Goal: Task Accomplishment & Management: Manage account settings

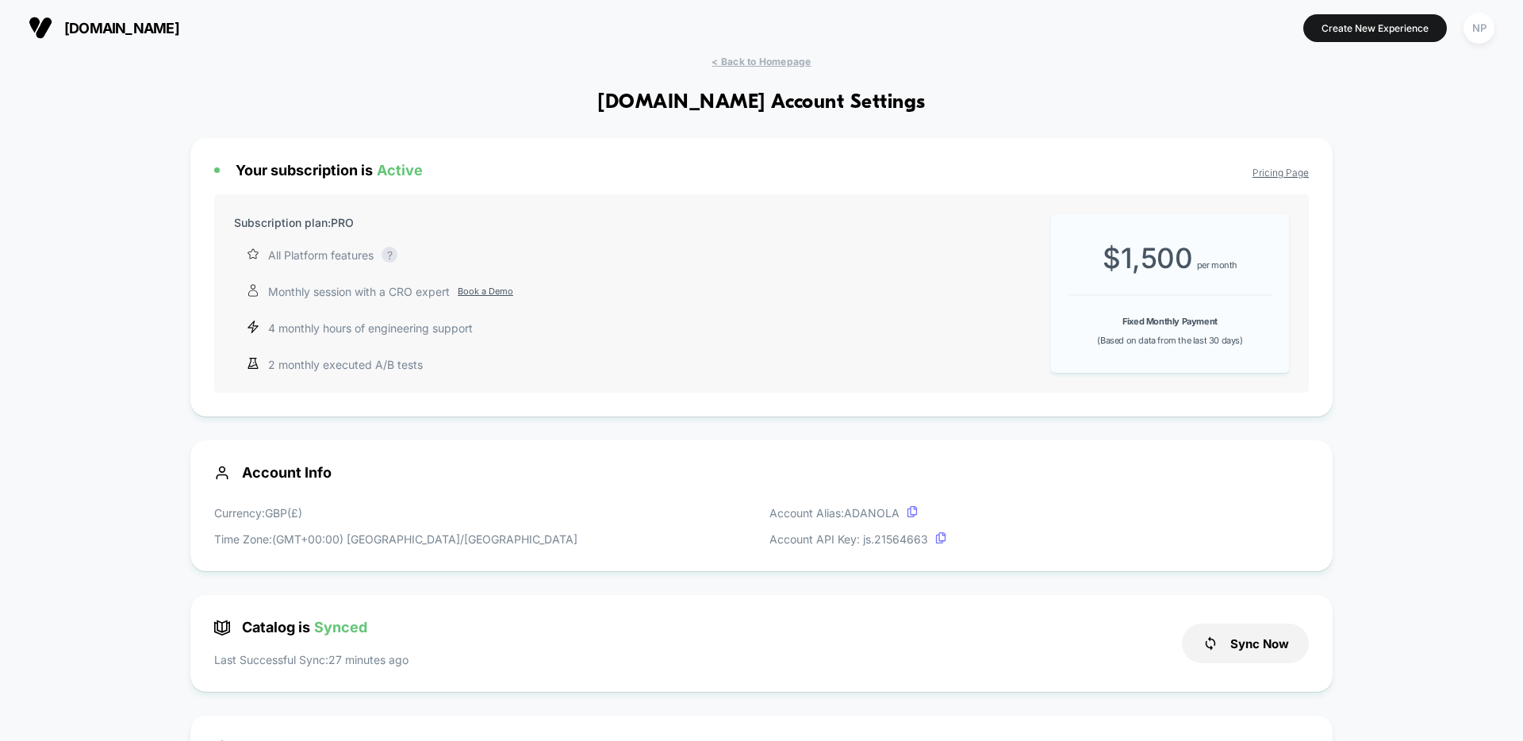
scroll to position [214, 0]
click at [782, 64] on span "< Back to Homepage" at bounding box center [760, 62] width 99 height 12
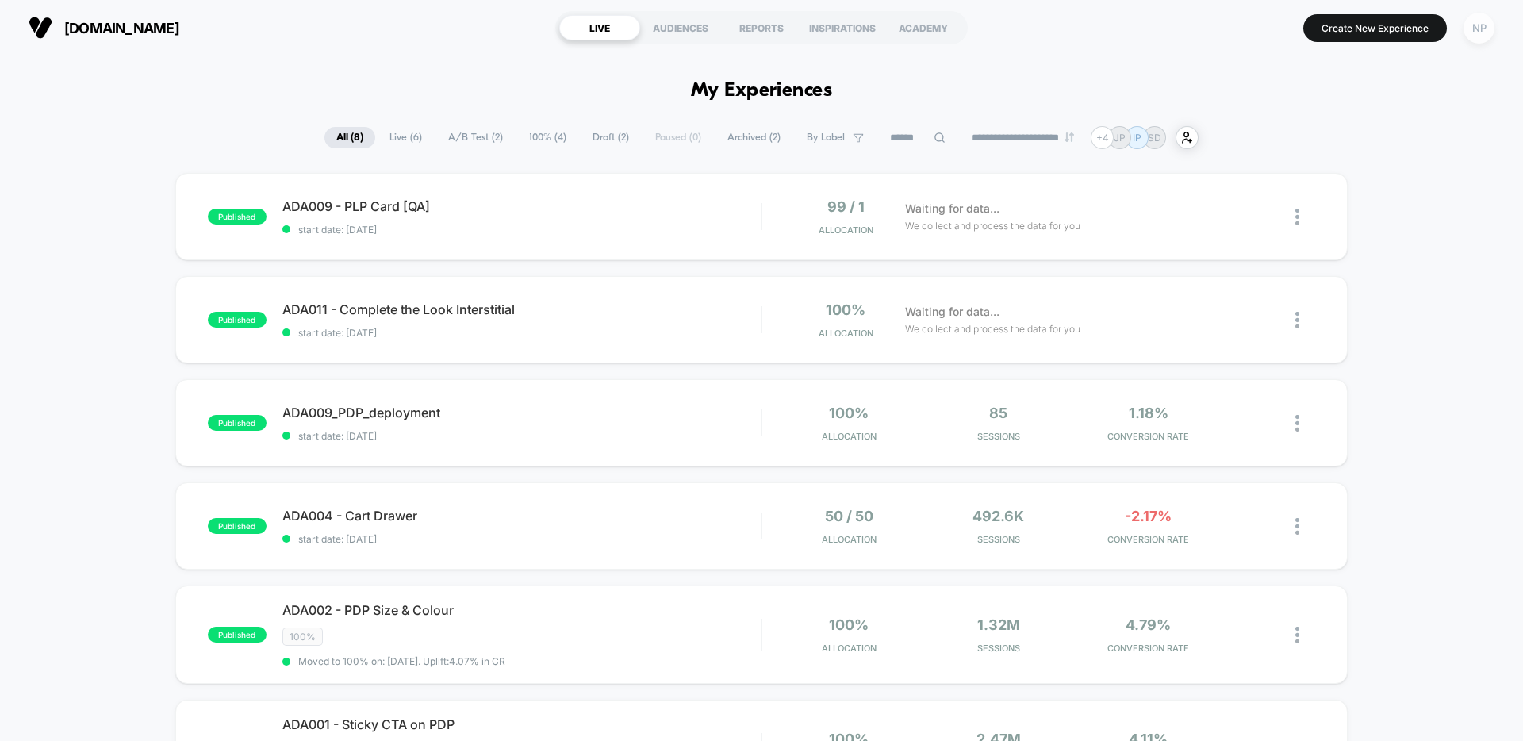
click at [1478, 32] on div "NP" at bounding box center [1478, 28] width 31 height 31
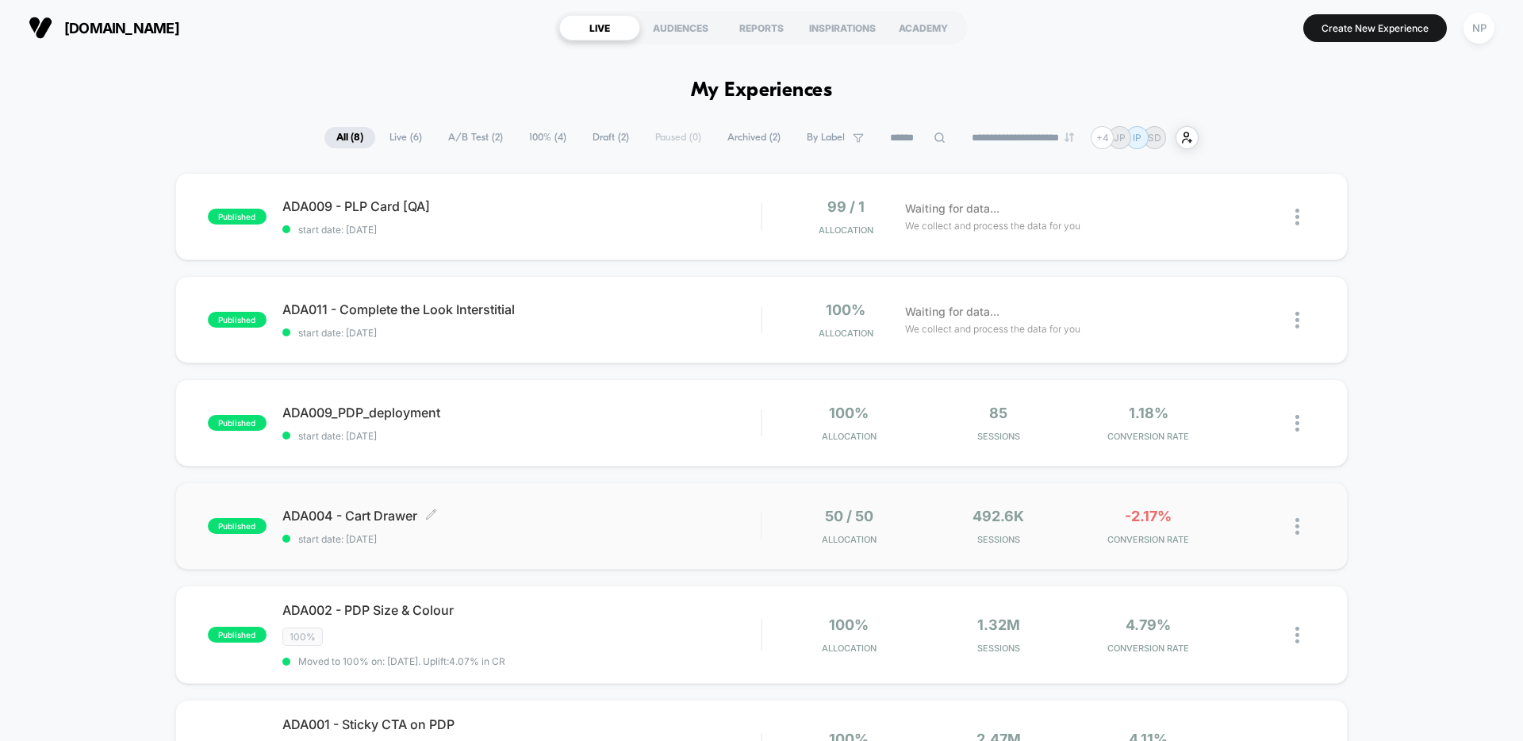
click at [545, 523] on span "ADA004 - Cart Drawer Click to edit experience details" at bounding box center [521, 516] width 478 height 16
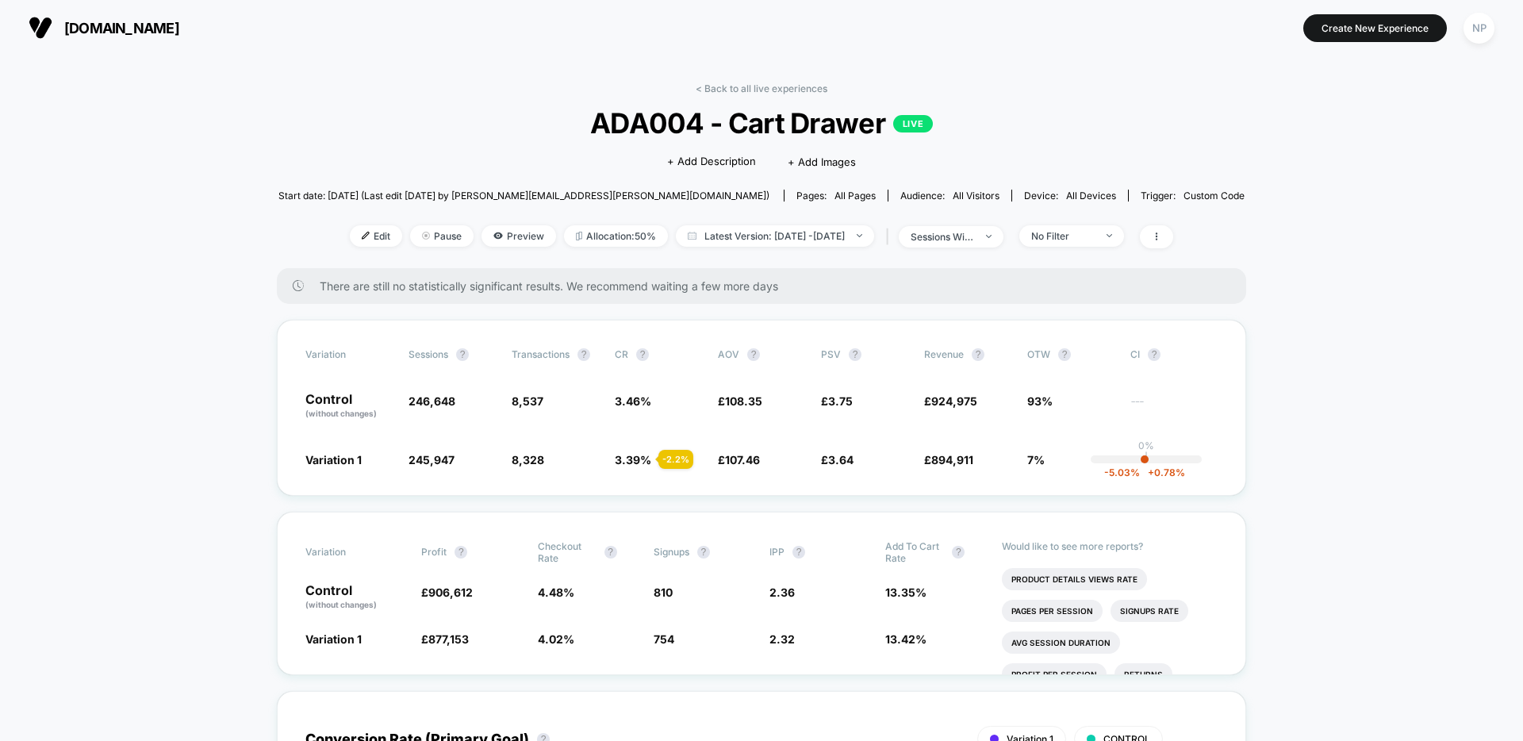
scroll to position [52, 0]
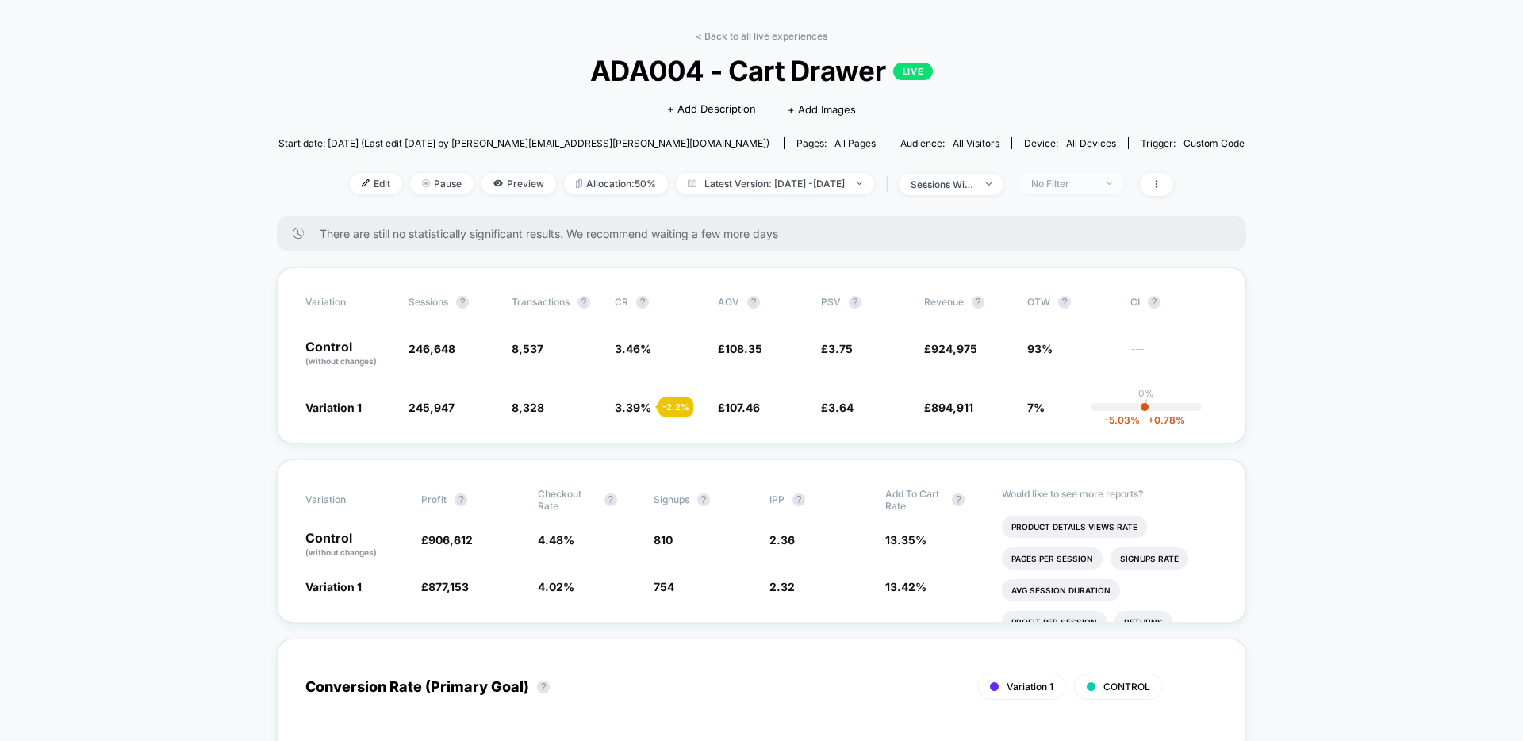
click at [1089, 185] on div "No Filter" at bounding box center [1062, 184] width 63 height 12
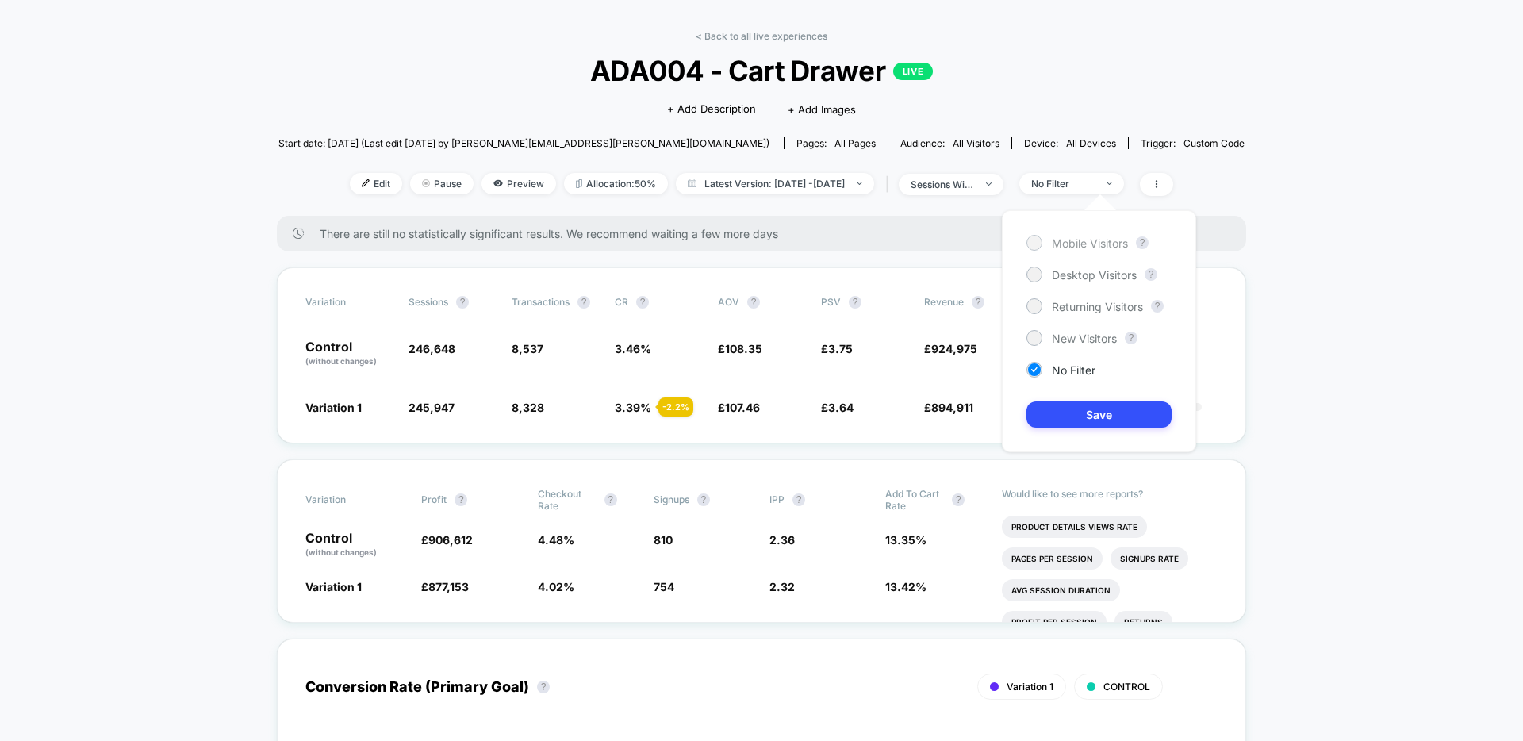
scroll to position [57, 0]
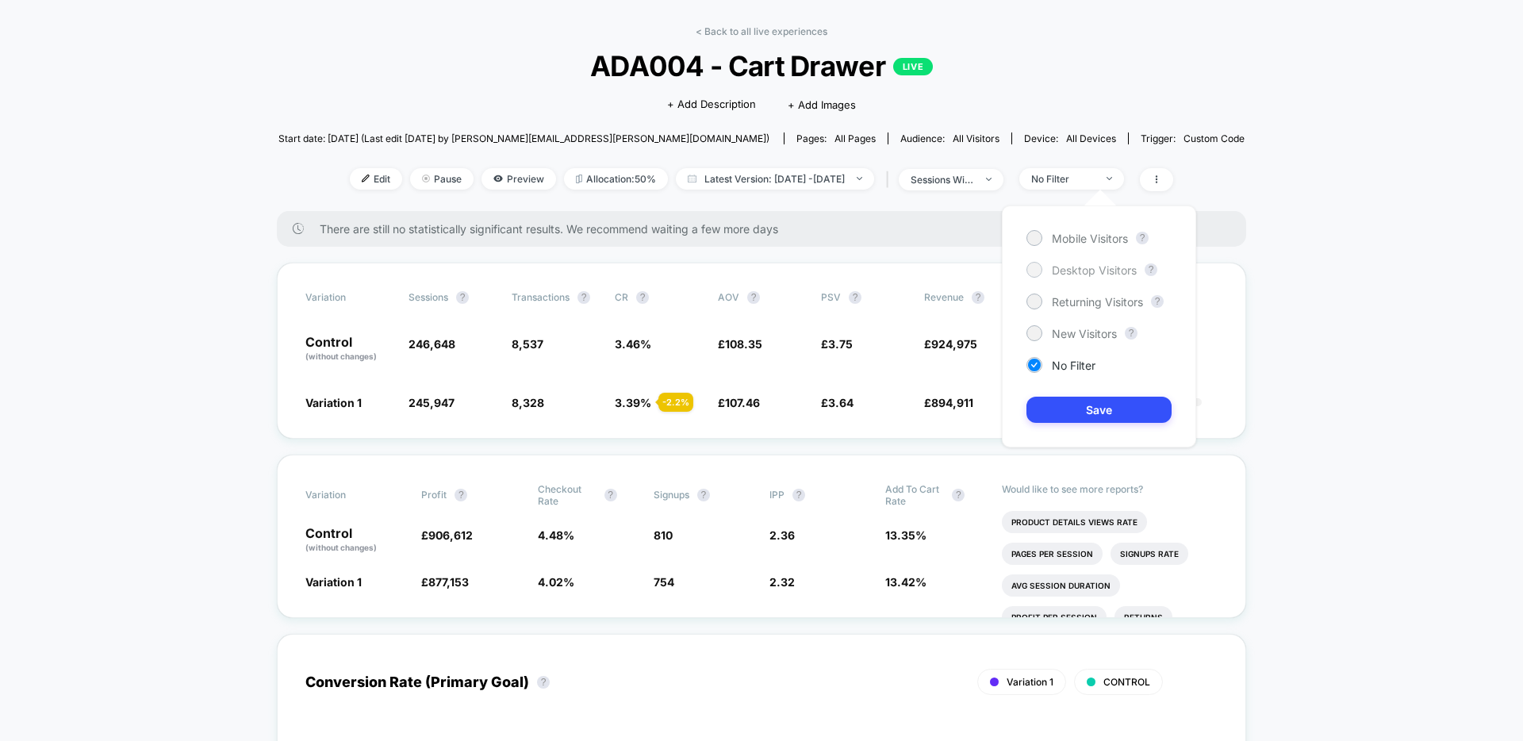
click at [1090, 273] on span "Desktop Visitors" at bounding box center [1094, 269] width 85 height 13
drag, startPoint x: 1084, startPoint y: 403, endPoint x: 988, endPoint y: 423, distance: 98.0
click at [1084, 403] on button "Save" at bounding box center [1098, 410] width 145 height 26
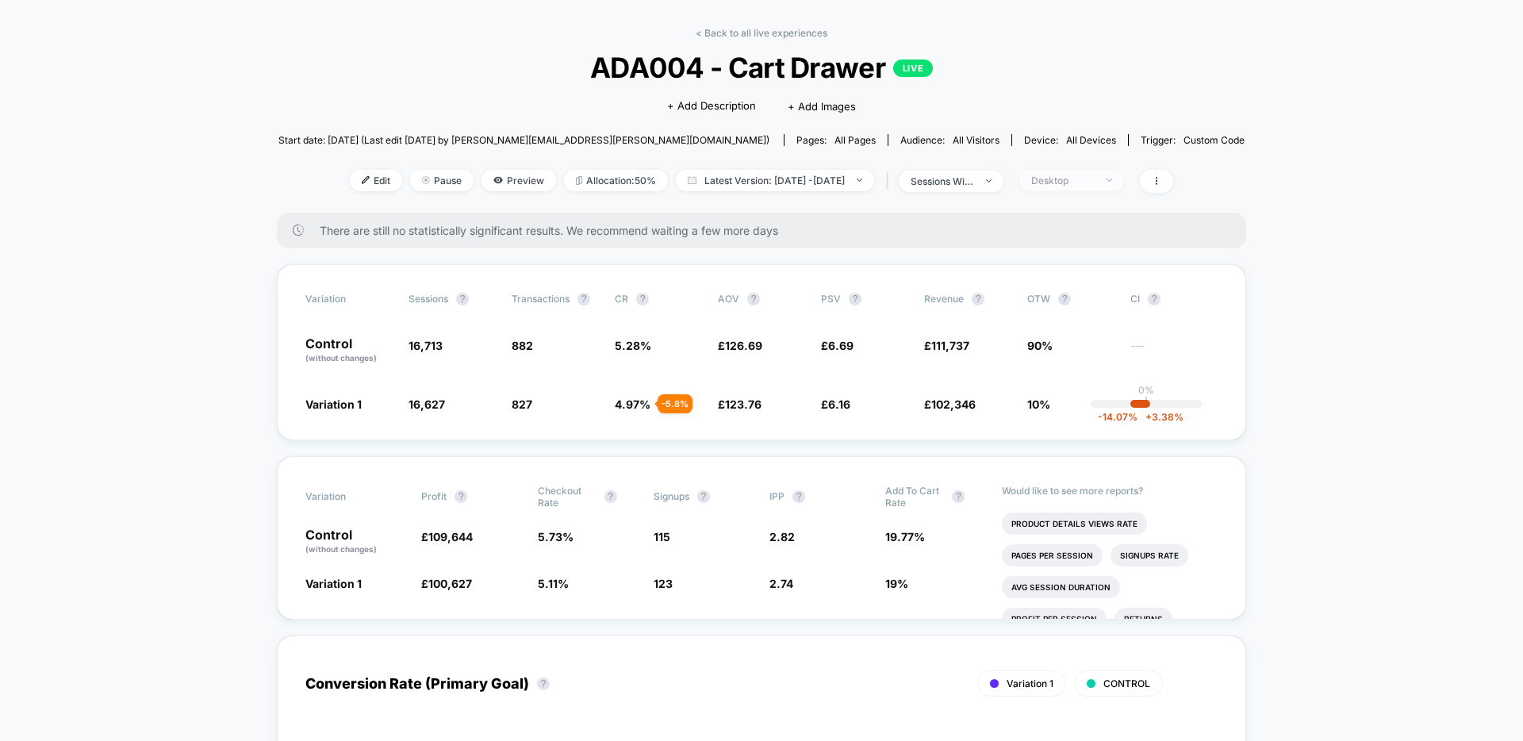
click at [1094, 182] on div "Desktop" at bounding box center [1062, 180] width 63 height 12
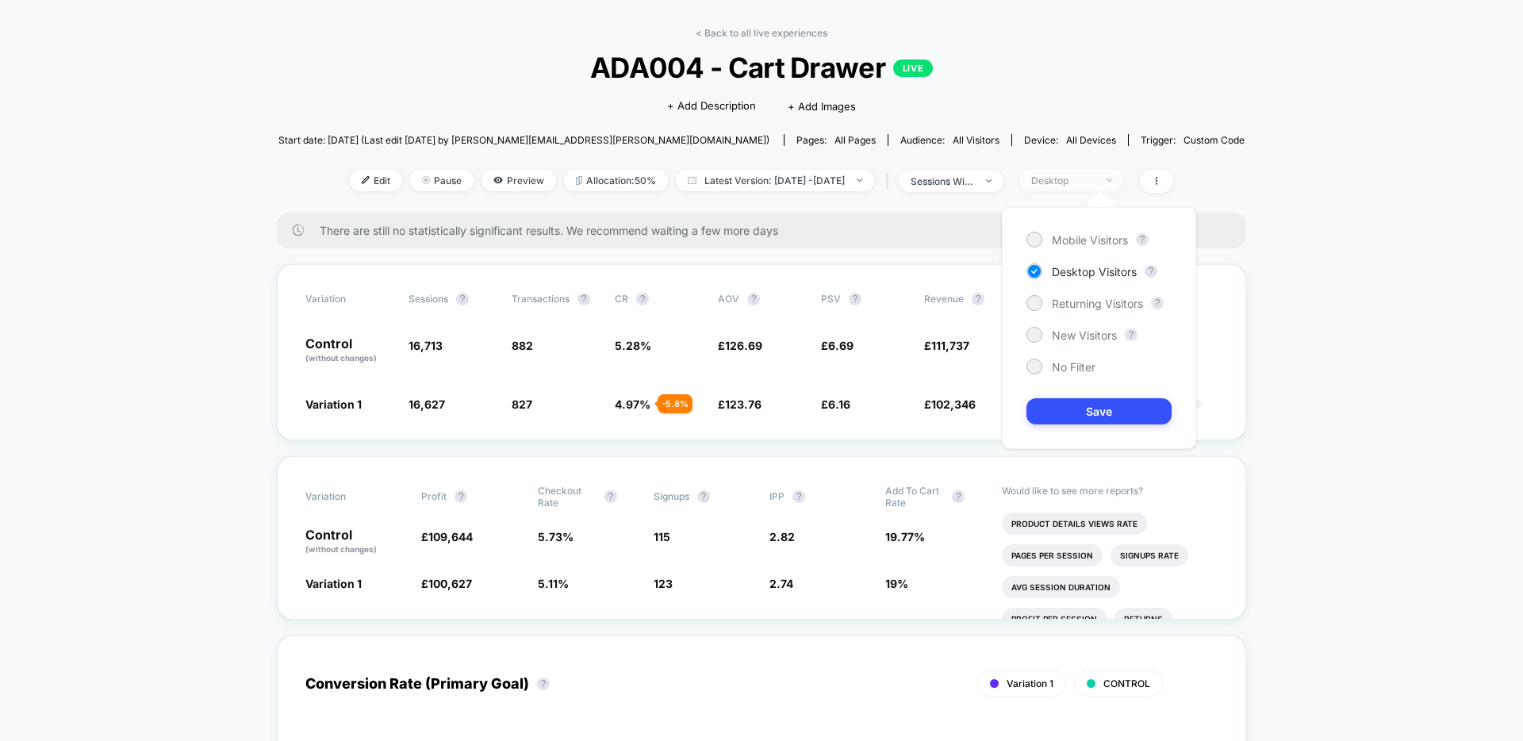
scroll to position [61, 0]
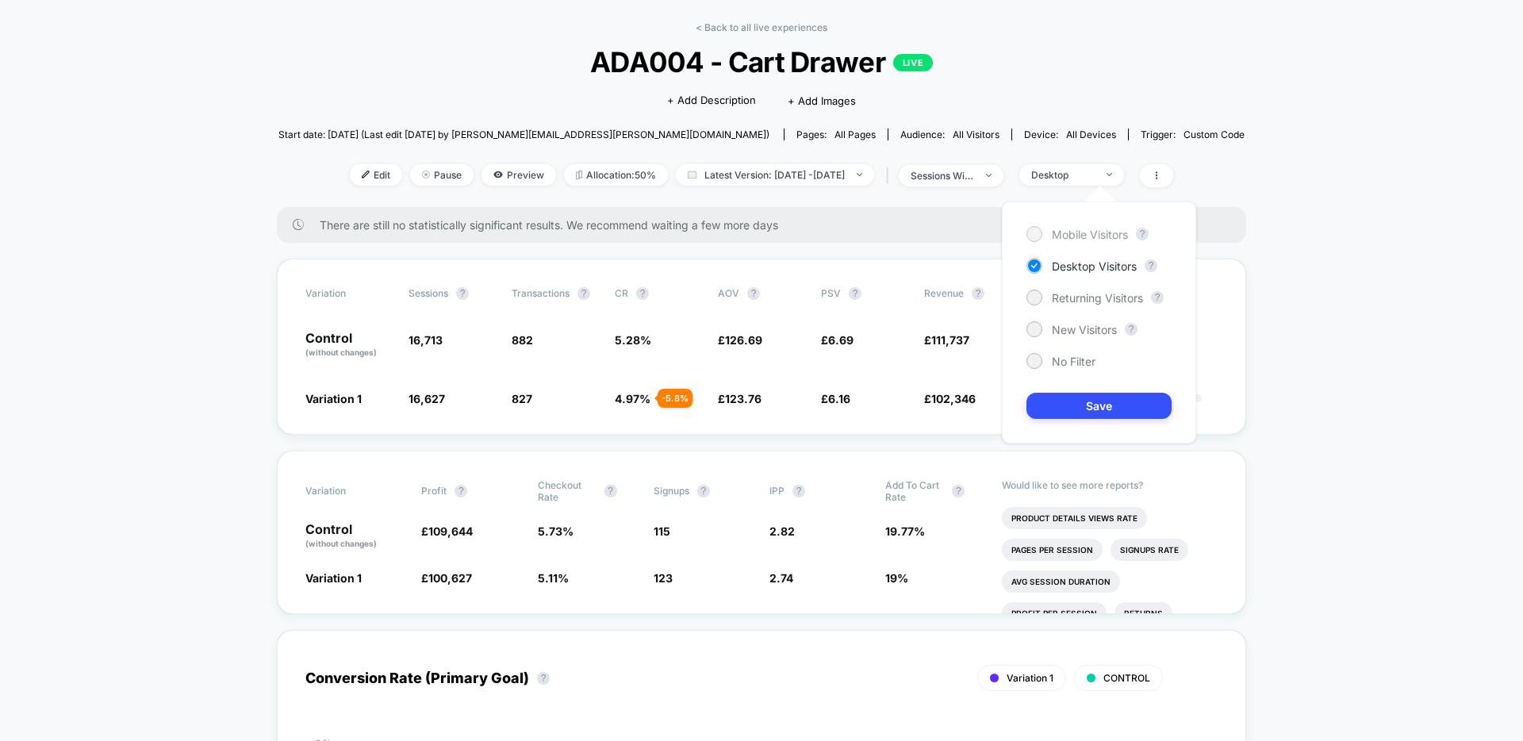
click at [1091, 233] on span "Mobile Visitors" at bounding box center [1090, 234] width 76 height 13
click at [1060, 409] on button "Save" at bounding box center [1098, 406] width 145 height 26
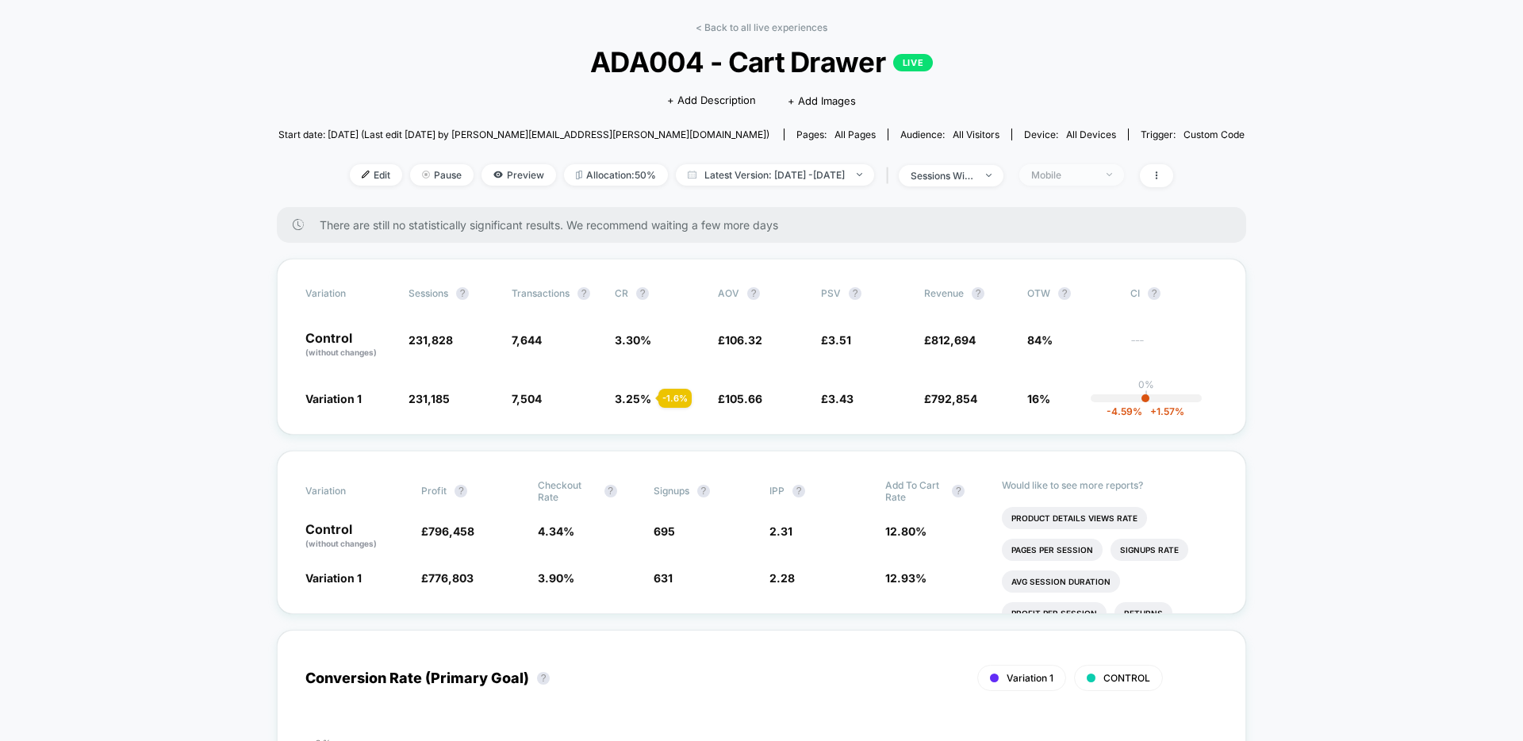
click at [1094, 169] on div "Mobile" at bounding box center [1062, 175] width 63 height 12
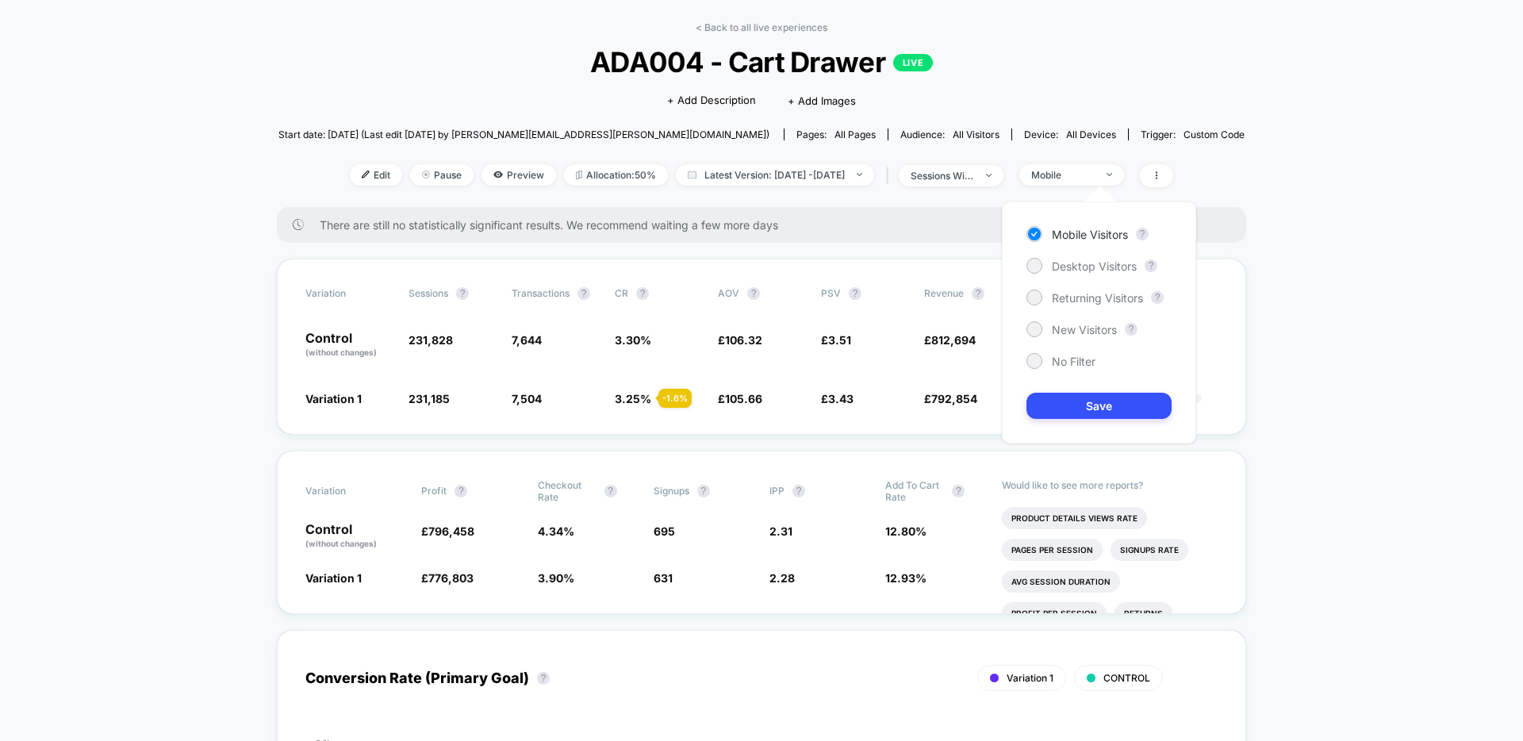
scroll to position [62, 0]
click at [1087, 332] on span "New Visitors" at bounding box center [1084, 328] width 65 height 13
click at [1078, 403] on button "Save" at bounding box center [1098, 405] width 145 height 26
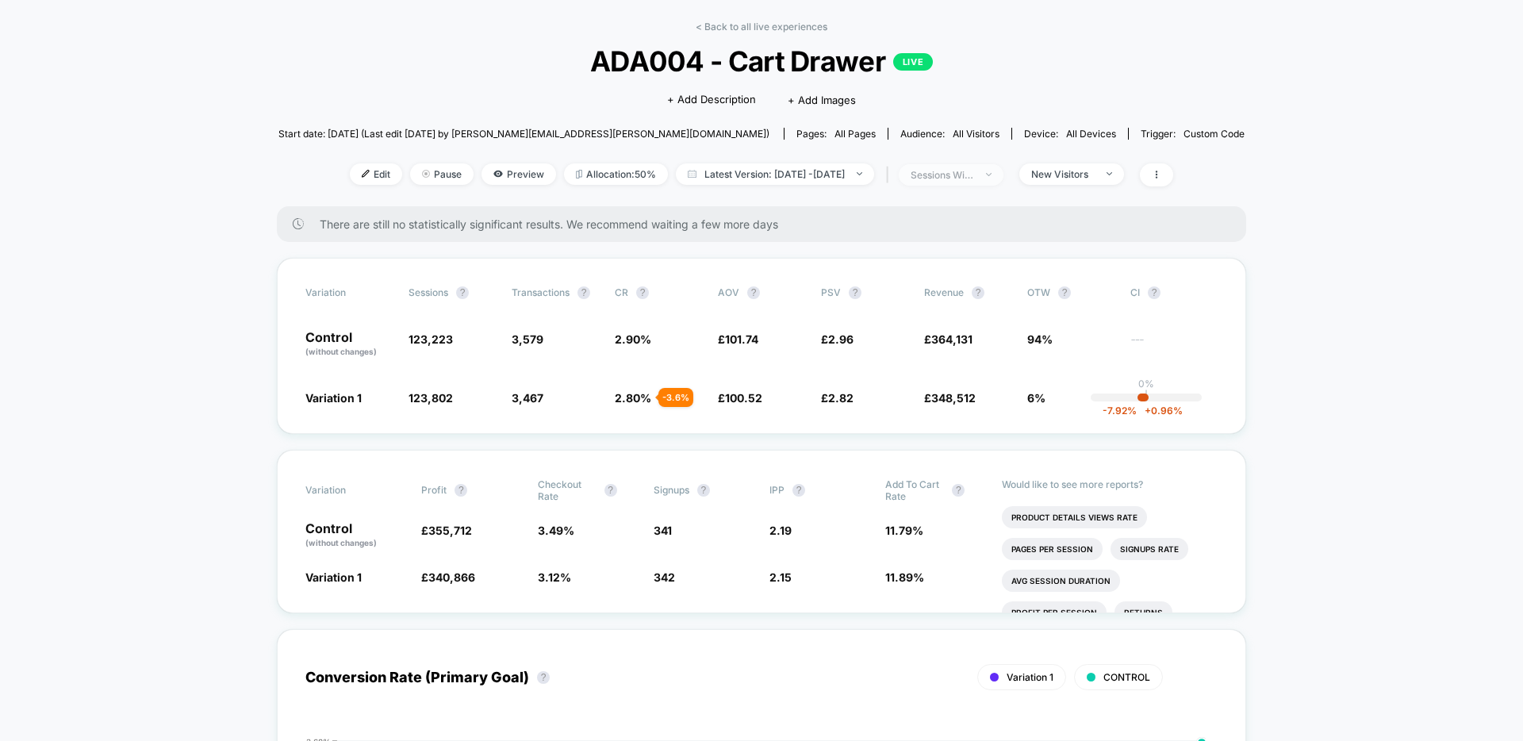
click at [1003, 182] on span "sessions with impression" at bounding box center [951, 174] width 105 height 21
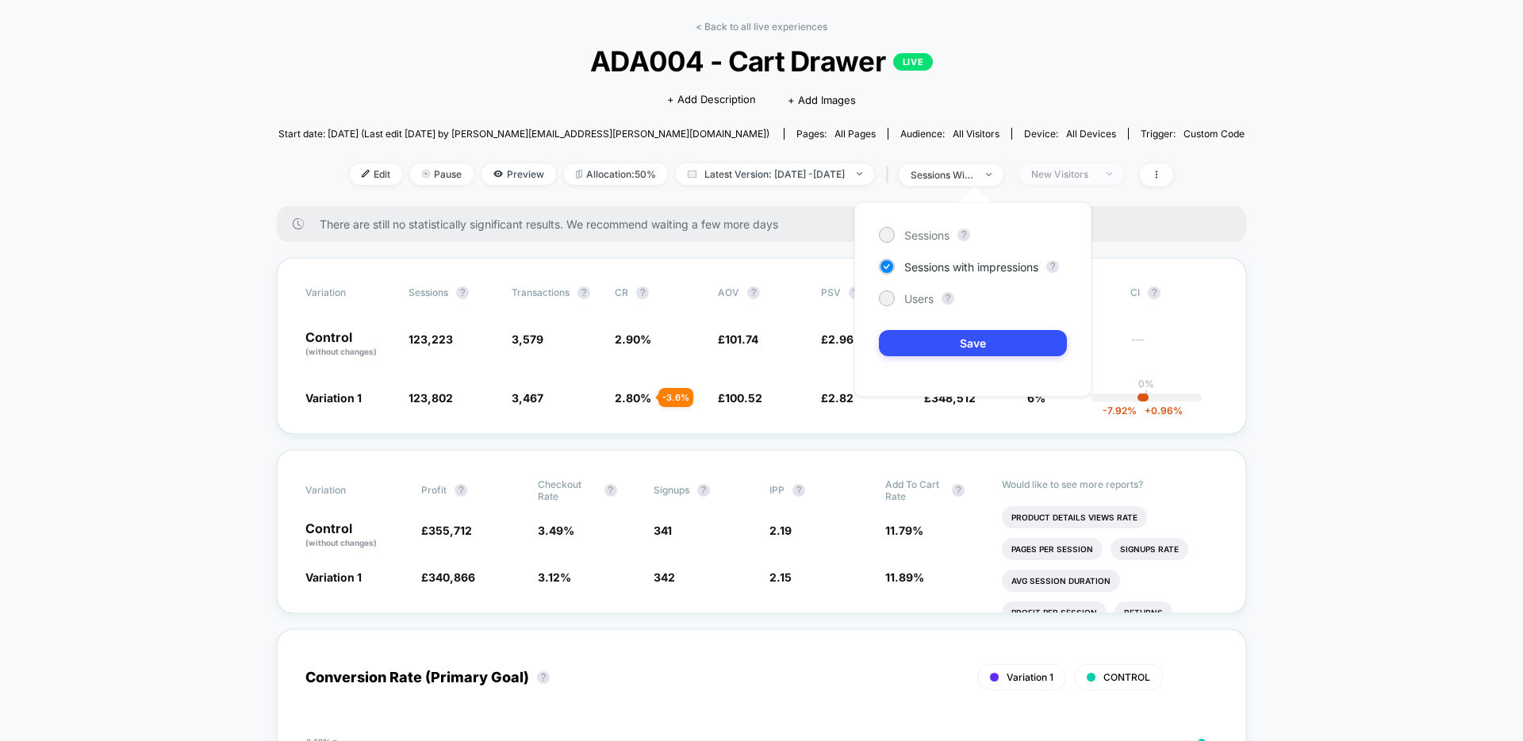
click at [1094, 169] on div "New Visitors" at bounding box center [1062, 174] width 63 height 12
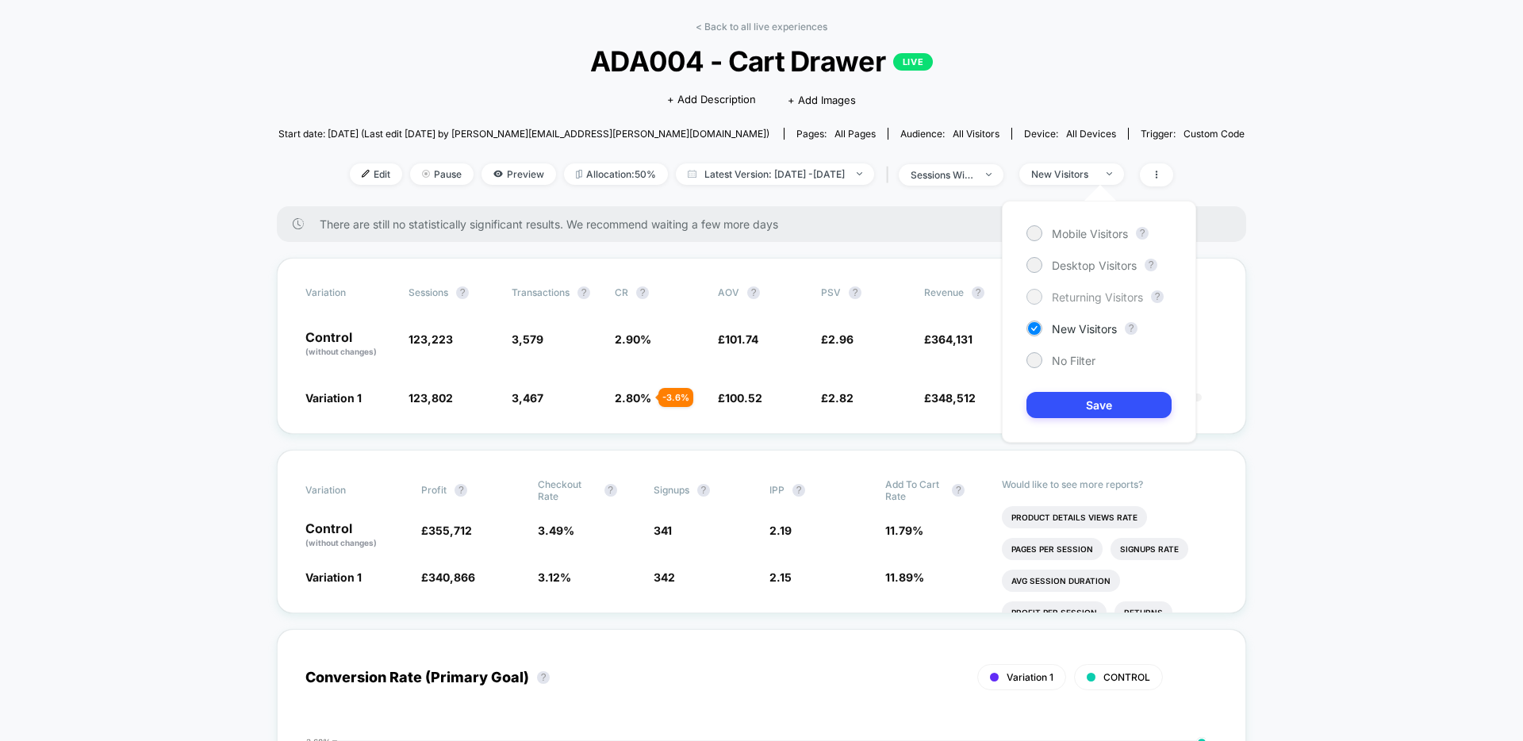
click at [1086, 293] on span "Returning Visitors" at bounding box center [1097, 296] width 91 height 13
click at [1060, 408] on button "Save" at bounding box center [1098, 405] width 145 height 26
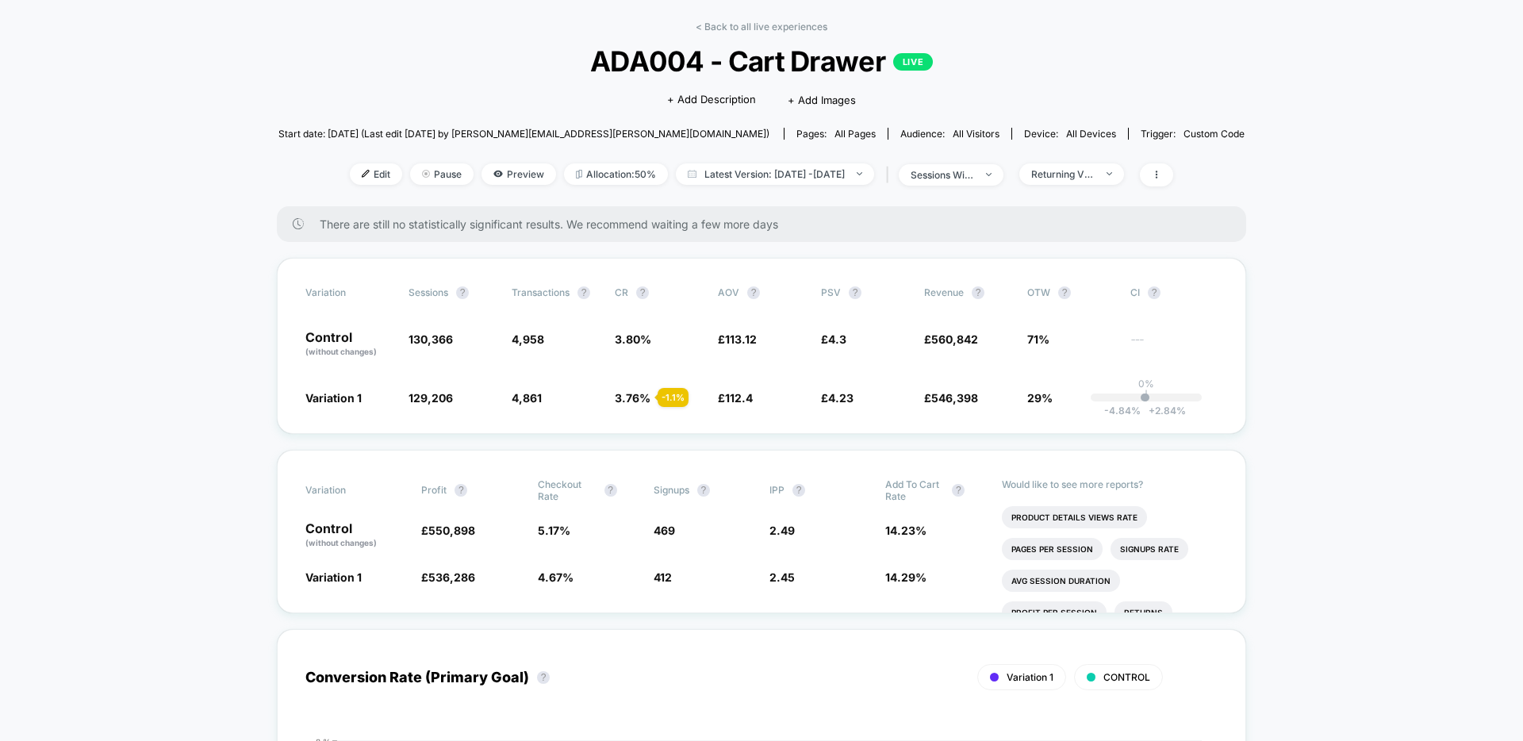
click at [1197, 61] on div "< Back to all live experiences ADA004 - Cart Drawer LIVE Click to edit experien…" at bounding box center [761, 114] width 966 height 186
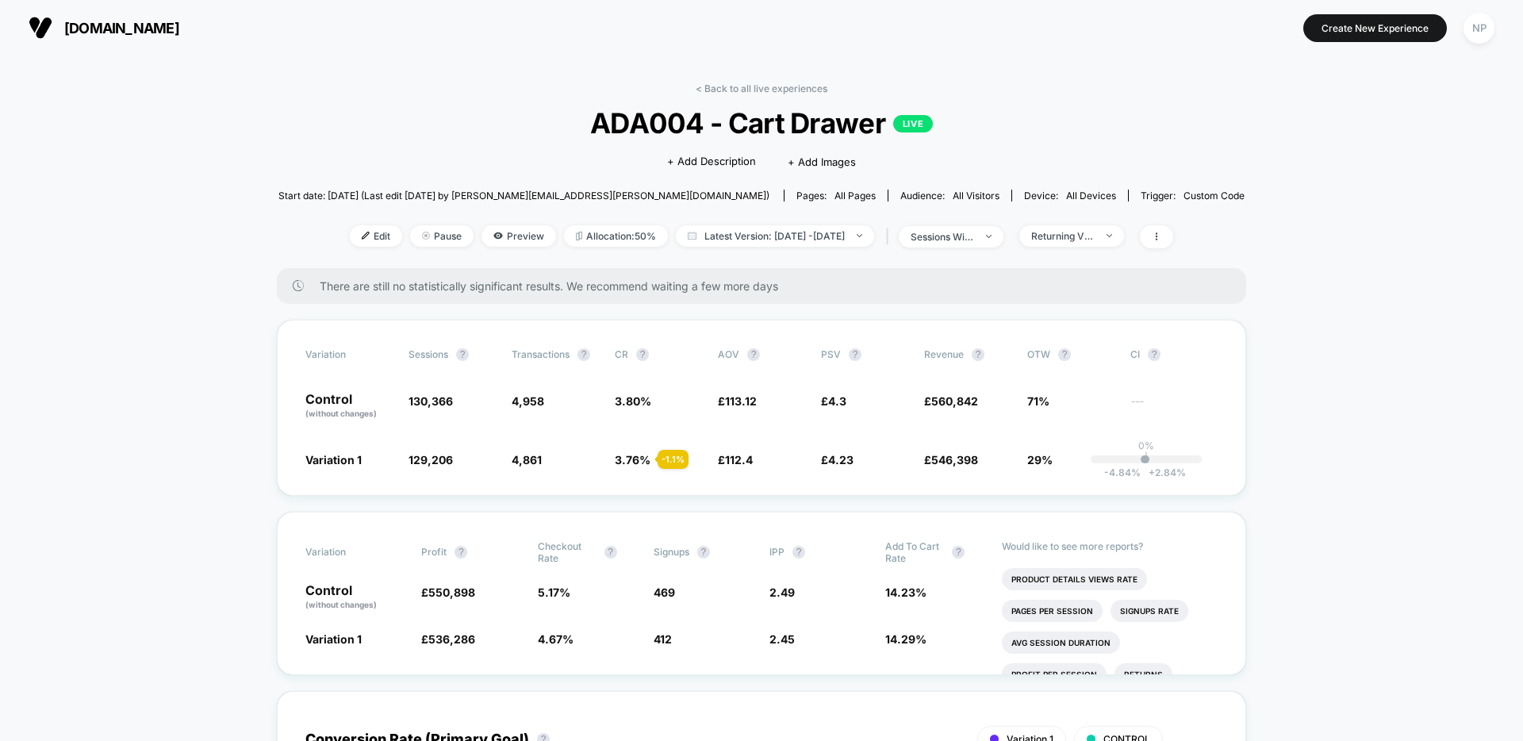
click at [1094, 232] on div "Returning Visitors" at bounding box center [1062, 236] width 63 height 12
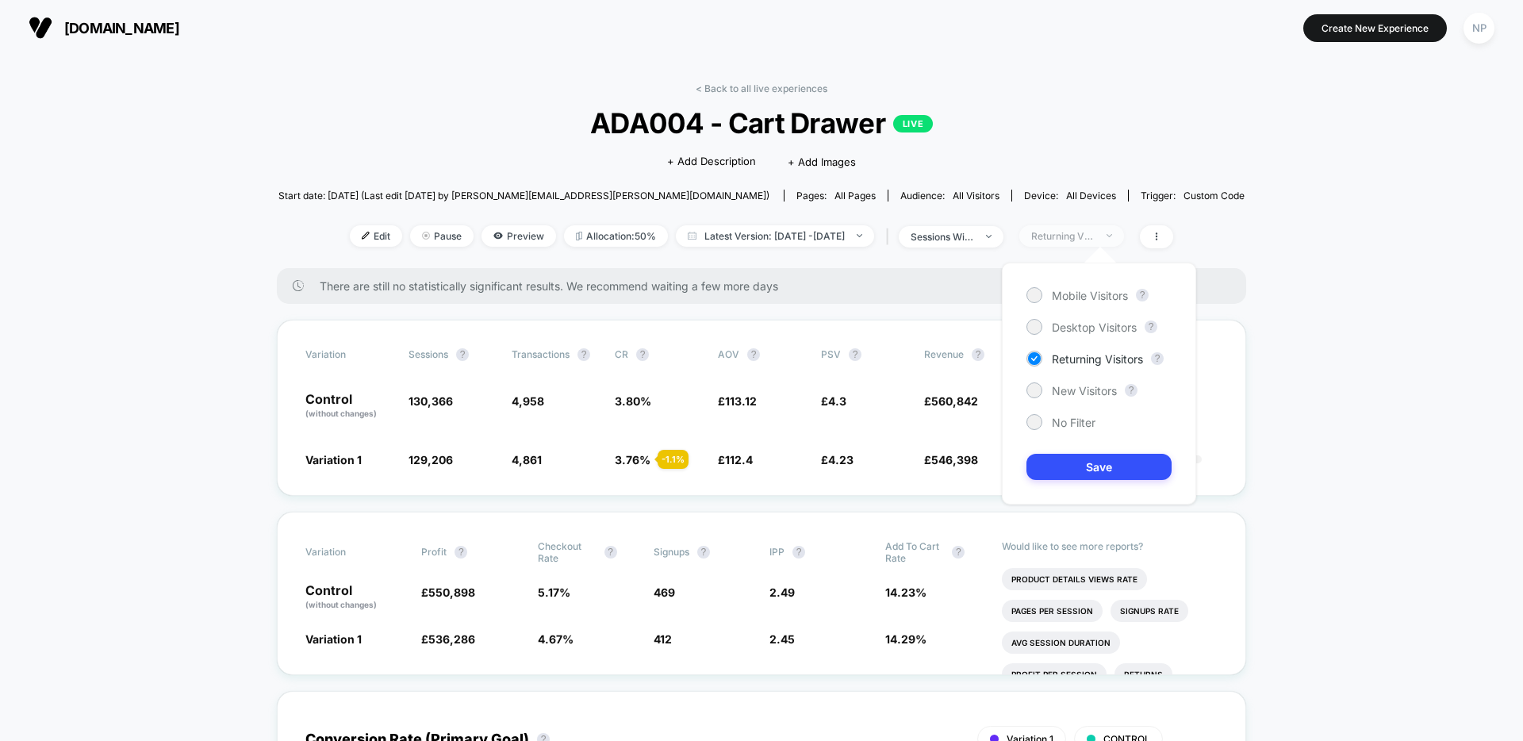
click at [1094, 232] on div "Returning Visitors" at bounding box center [1062, 236] width 63 height 12
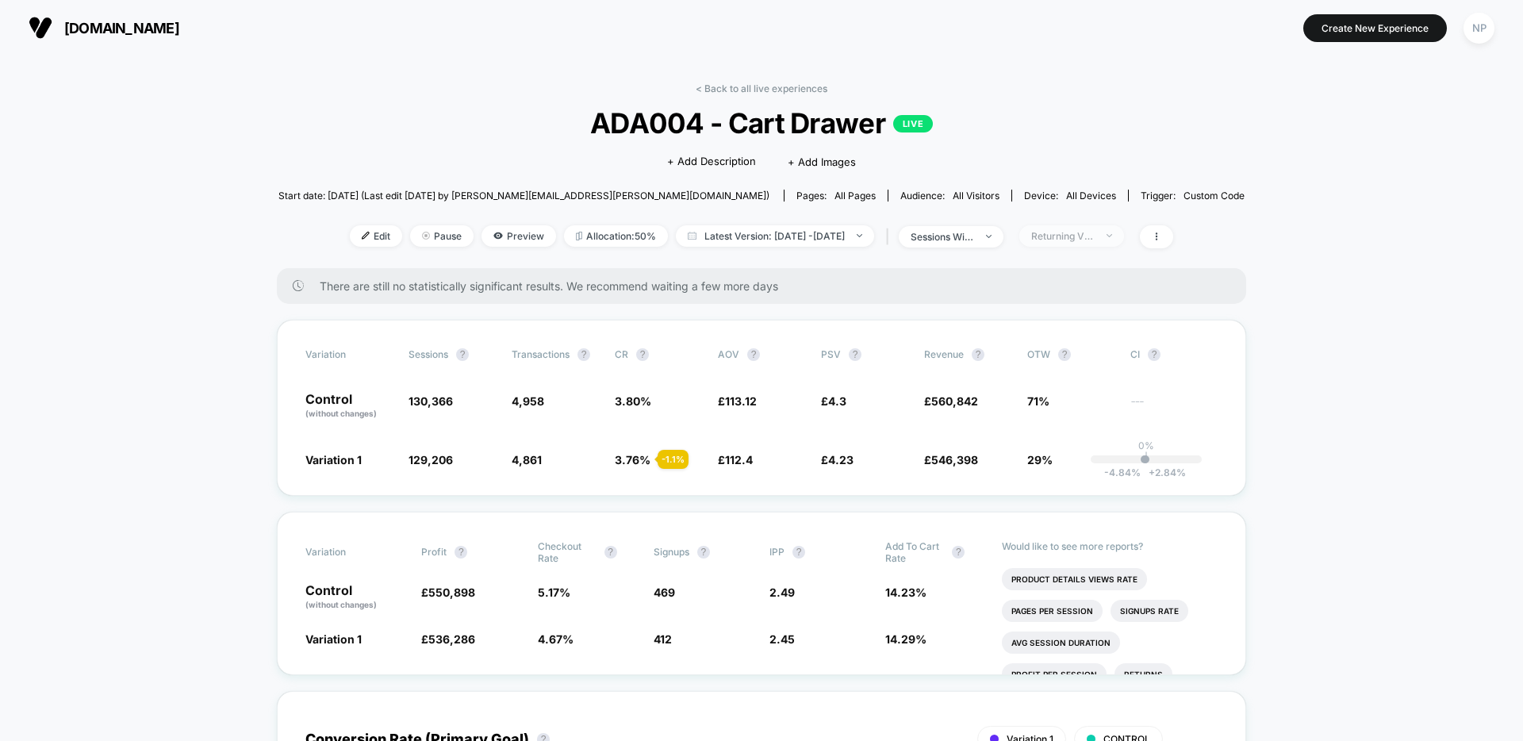
click at [1094, 238] on div "Returning Visitors" at bounding box center [1062, 236] width 63 height 12
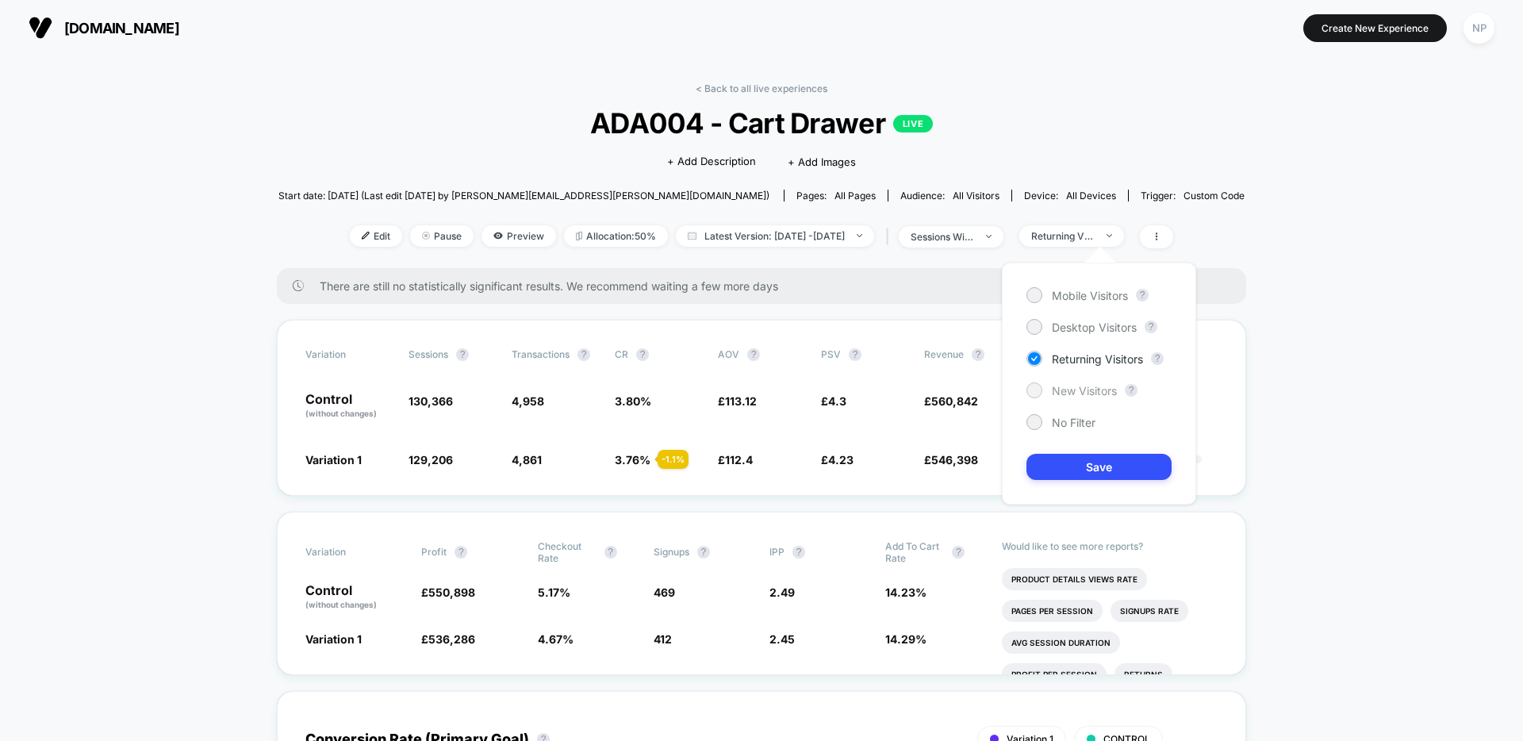
click at [1081, 388] on span "New Visitors" at bounding box center [1084, 390] width 65 height 13
click at [1070, 458] on button "Save" at bounding box center [1098, 467] width 145 height 26
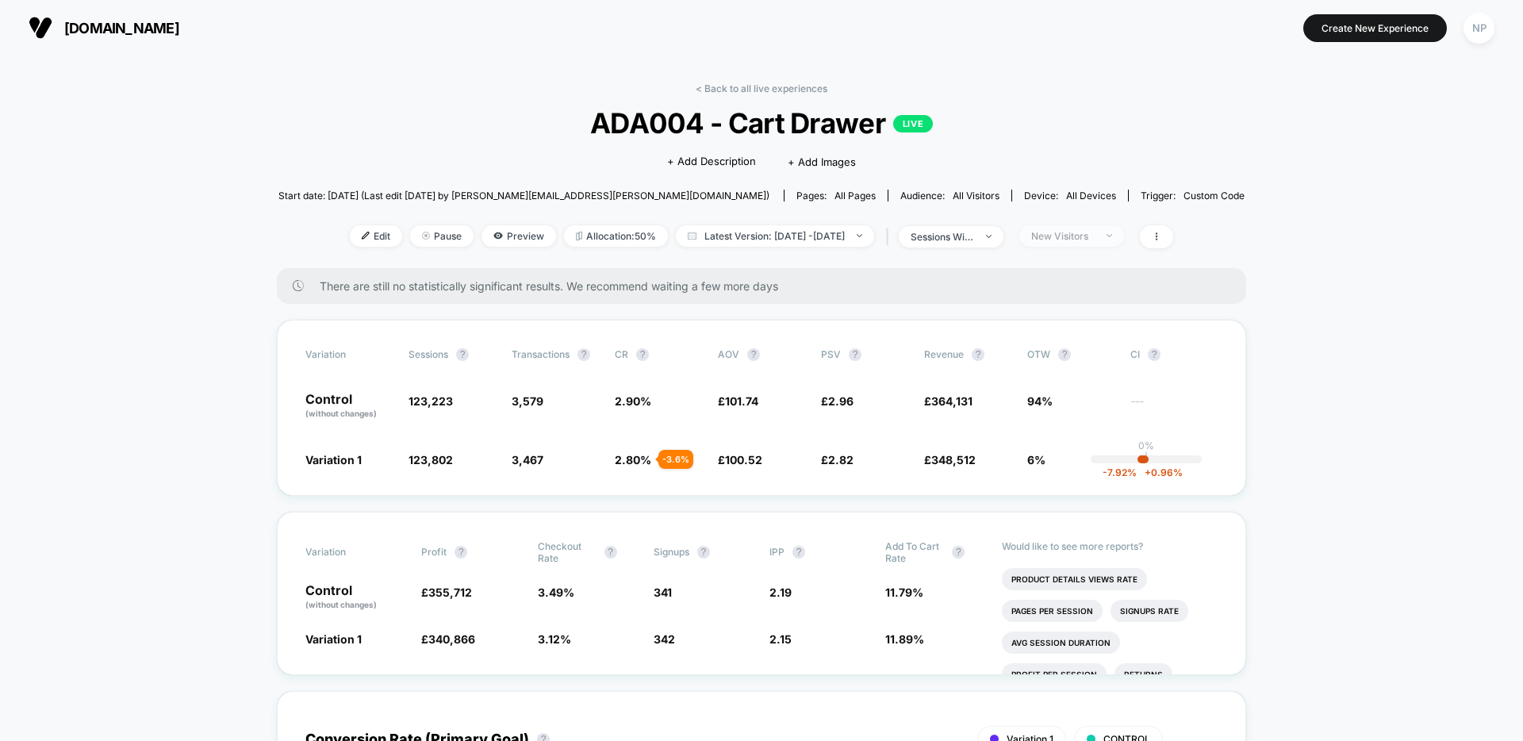
click at [1094, 232] on div "New Visitors" at bounding box center [1062, 236] width 63 height 12
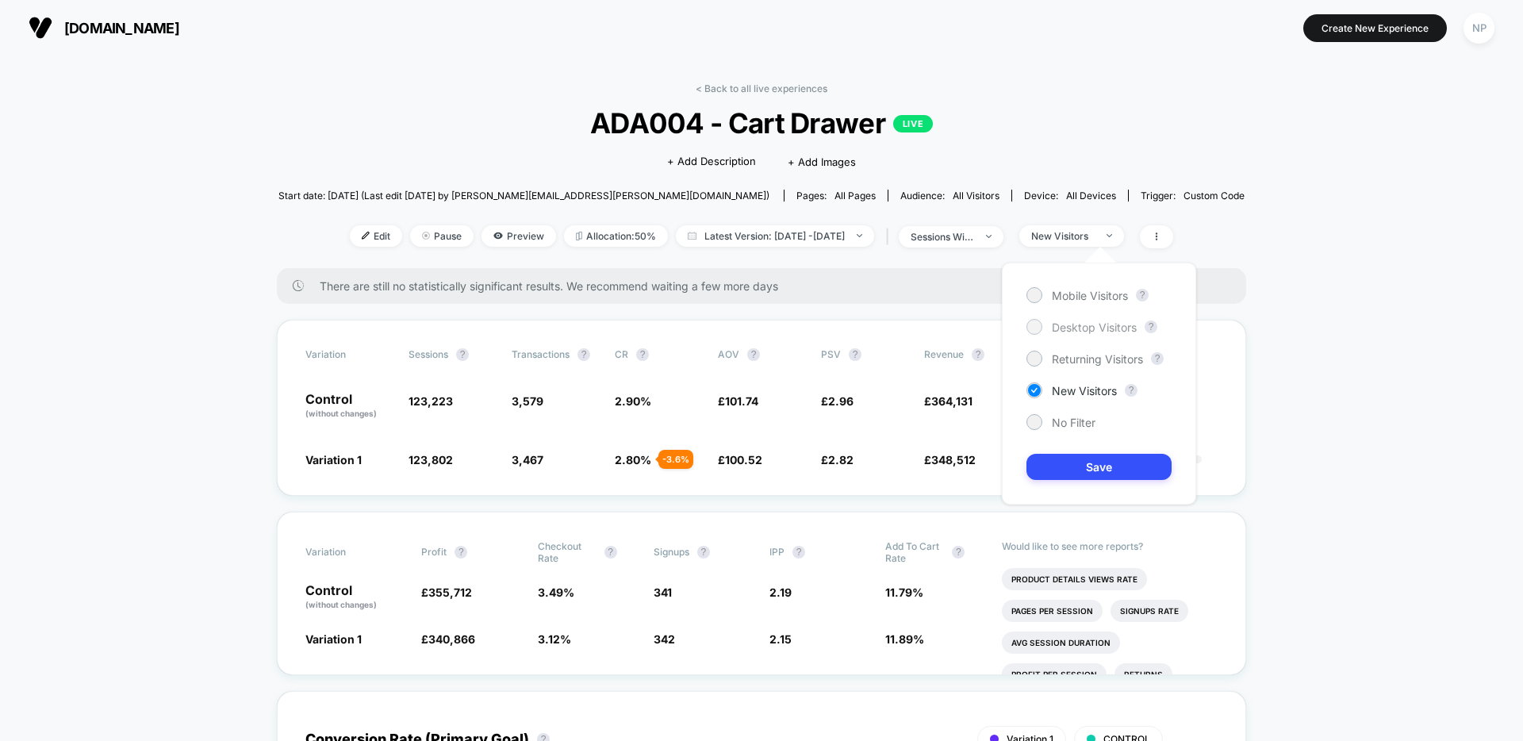
click at [1102, 331] on span "Desktop Visitors" at bounding box center [1094, 326] width 85 height 13
click at [1097, 462] on button "Save" at bounding box center [1098, 467] width 145 height 26
